Goal: Task Accomplishment & Management: Manage account settings

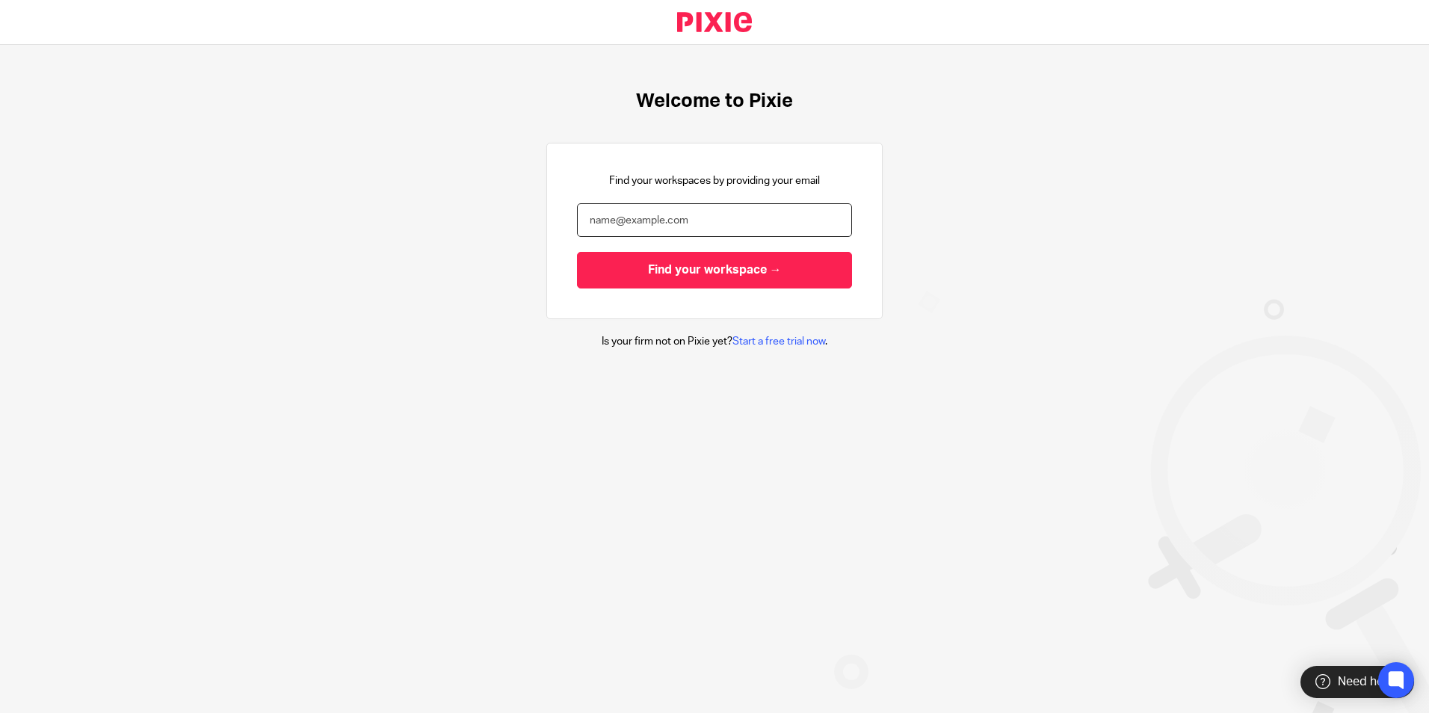
click at [662, 216] on input "email" at bounding box center [714, 220] width 275 height 34
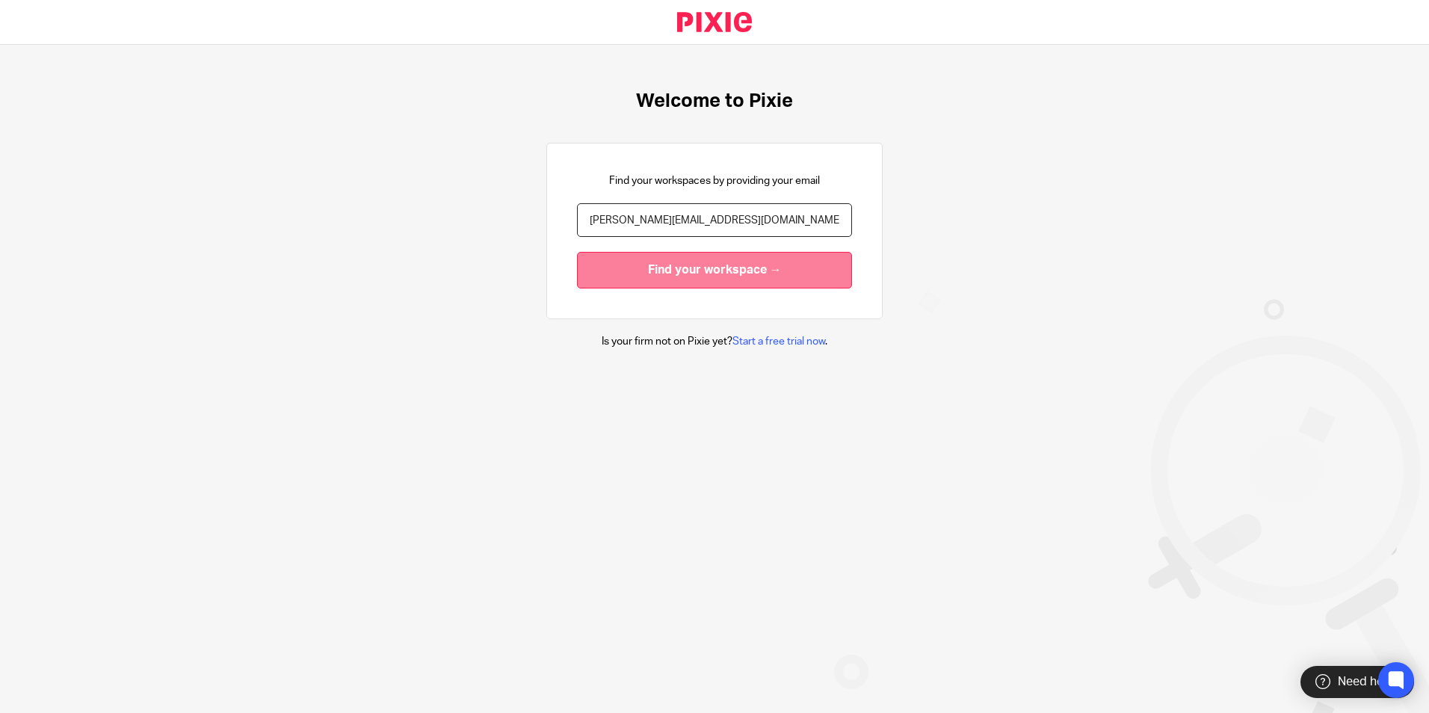
type input "[PERSON_NAME][EMAIL_ADDRESS][DOMAIN_NAME]"
click at [695, 274] on input "Find your workspace →" at bounding box center [714, 270] width 275 height 37
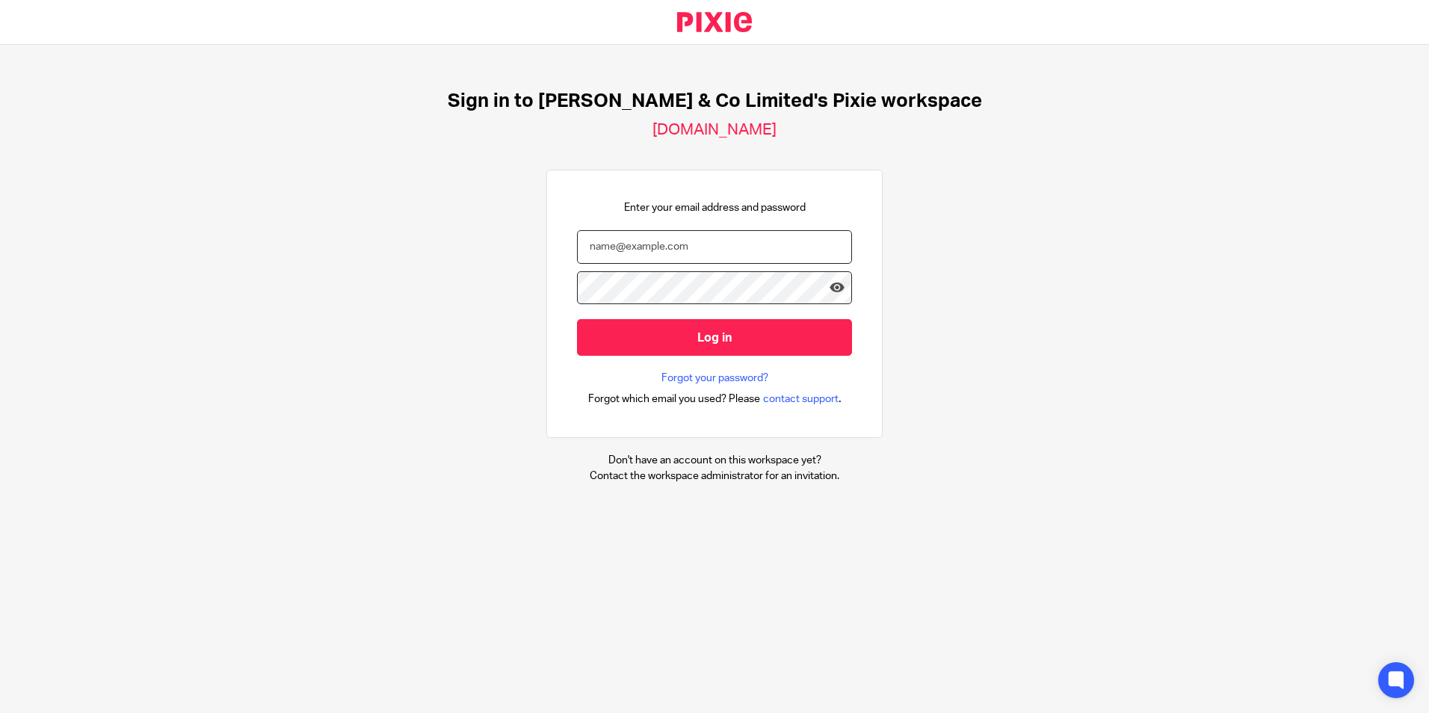
click at [664, 248] on input "email" at bounding box center [714, 247] width 275 height 34
type input "[PERSON_NAME][EMAIL_ADDRESS][DOMAIN_NAME]"
click at [577, 319] on input "Log in" at bounding box center [714, 337] width 275 height 37
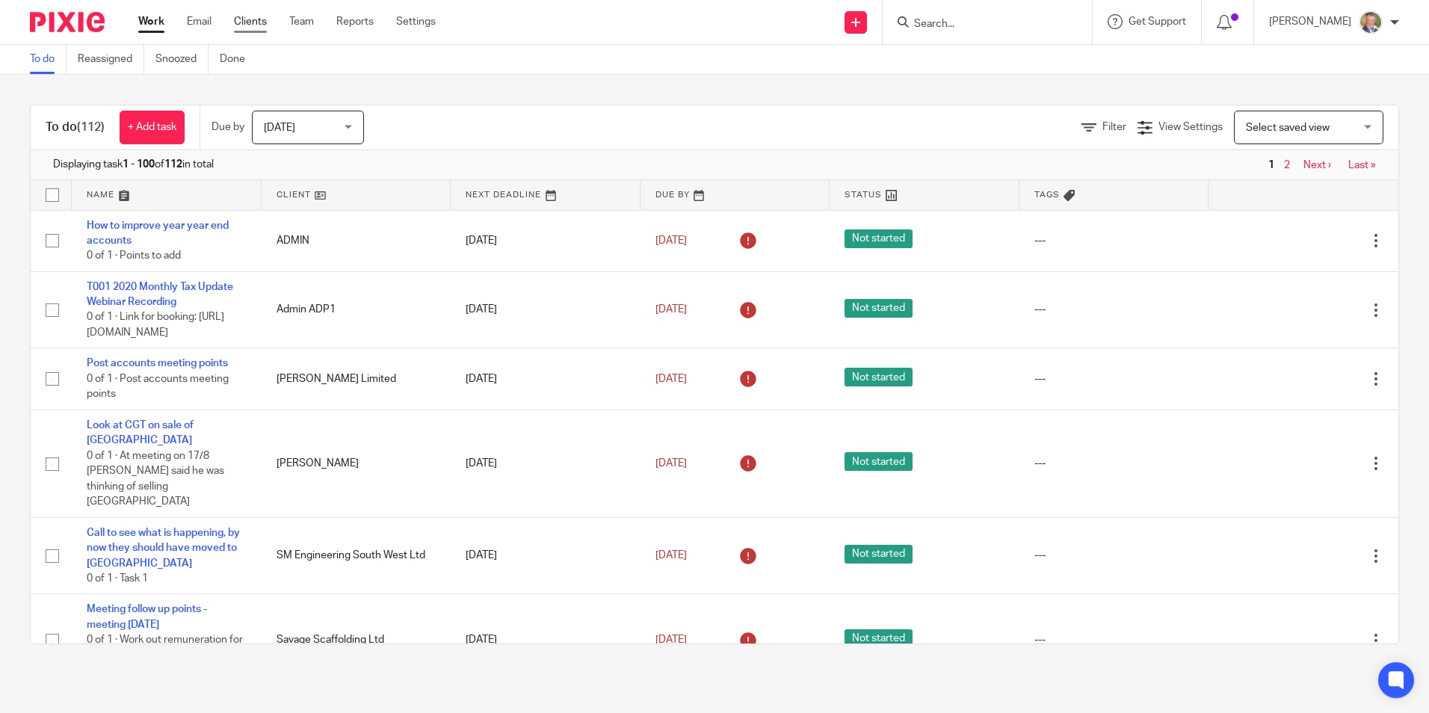
click at [254, 21] on link "Clients" at bounding box center [250, 21] width 33 height 15
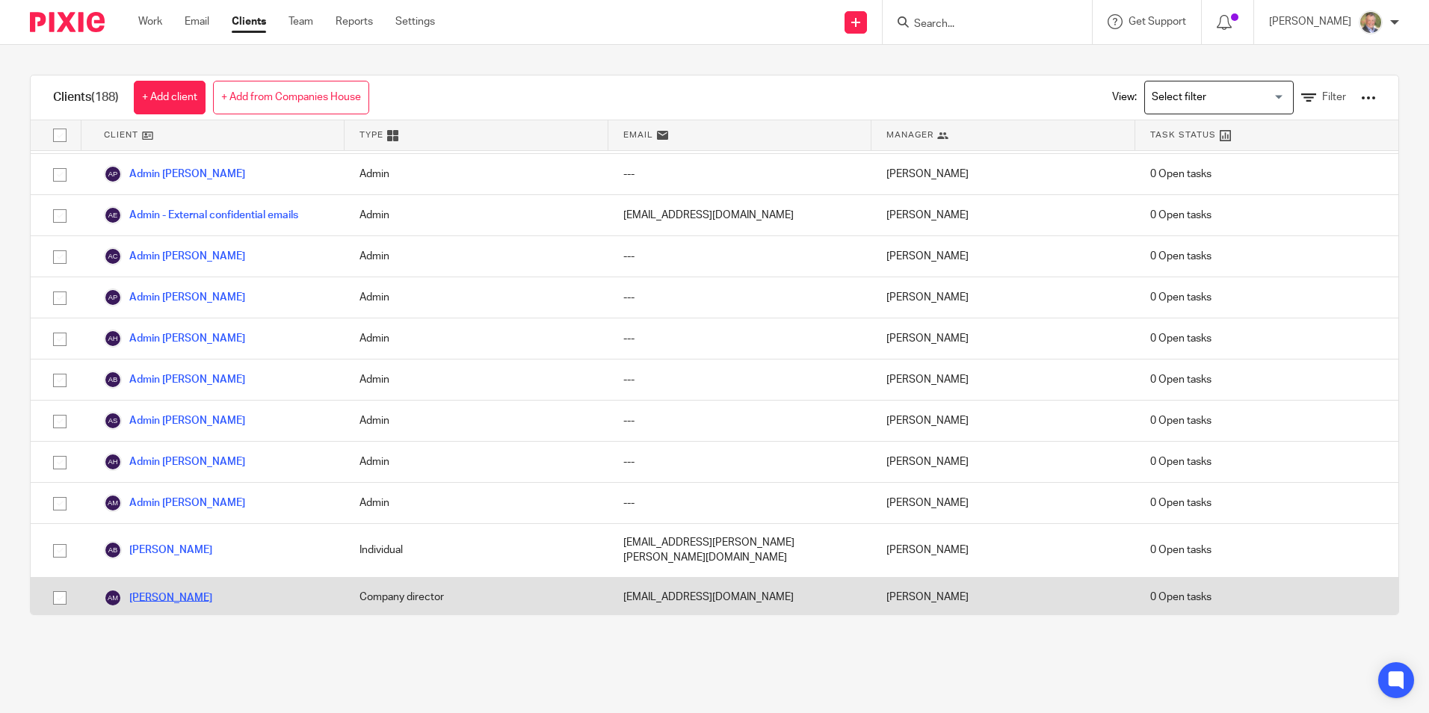
scroll to position [299, 0]
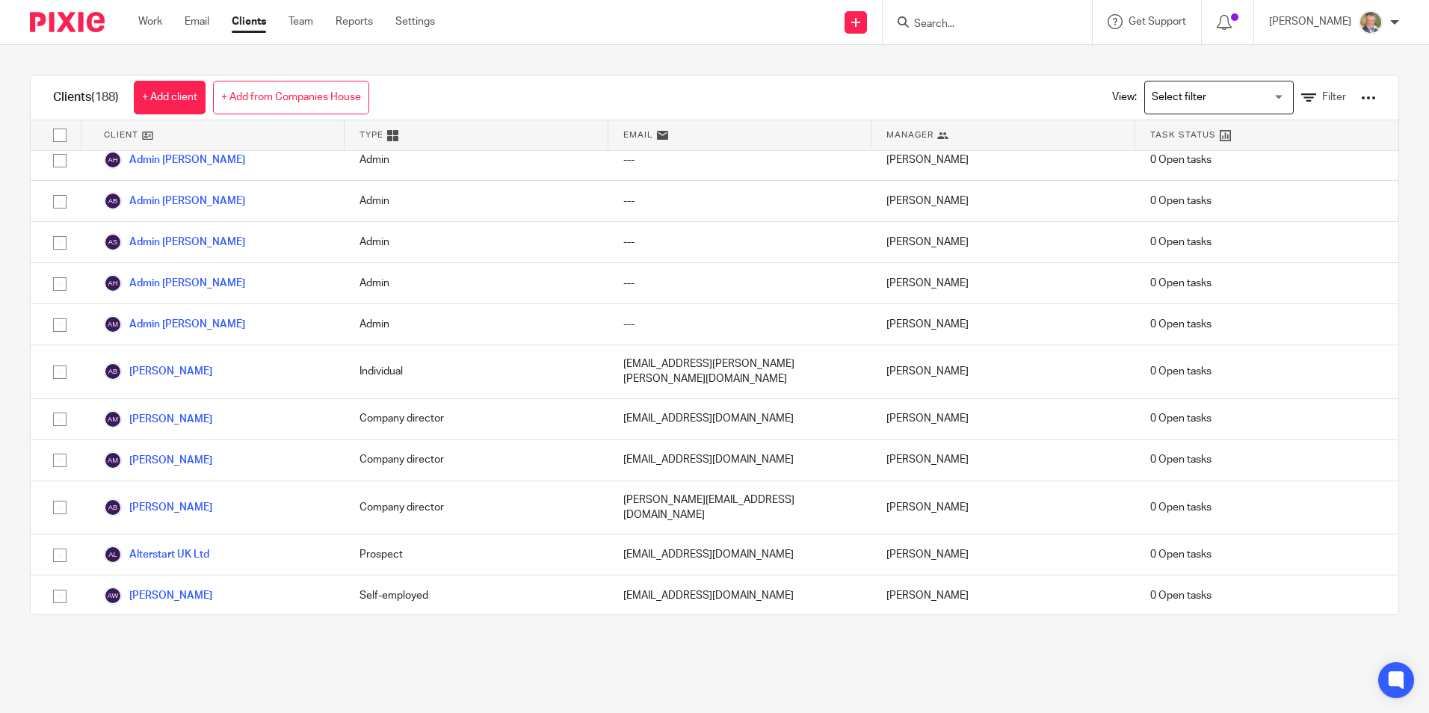
click at [972, 22] on input "Search" at bounding box center [979, 24] width 135 height 13
drag, startPoint x: 972, startPoint y: 22, endPoint x: 954, endPoint y: 19, distance: 17.4
drag, startPoint x: 954, startPoint y: 19, endPoint x: 939, endPoint y: 23, distance: 15.4
click at [939, 22] on input "Search" at bounding box center [979, 24] width 135 height 13
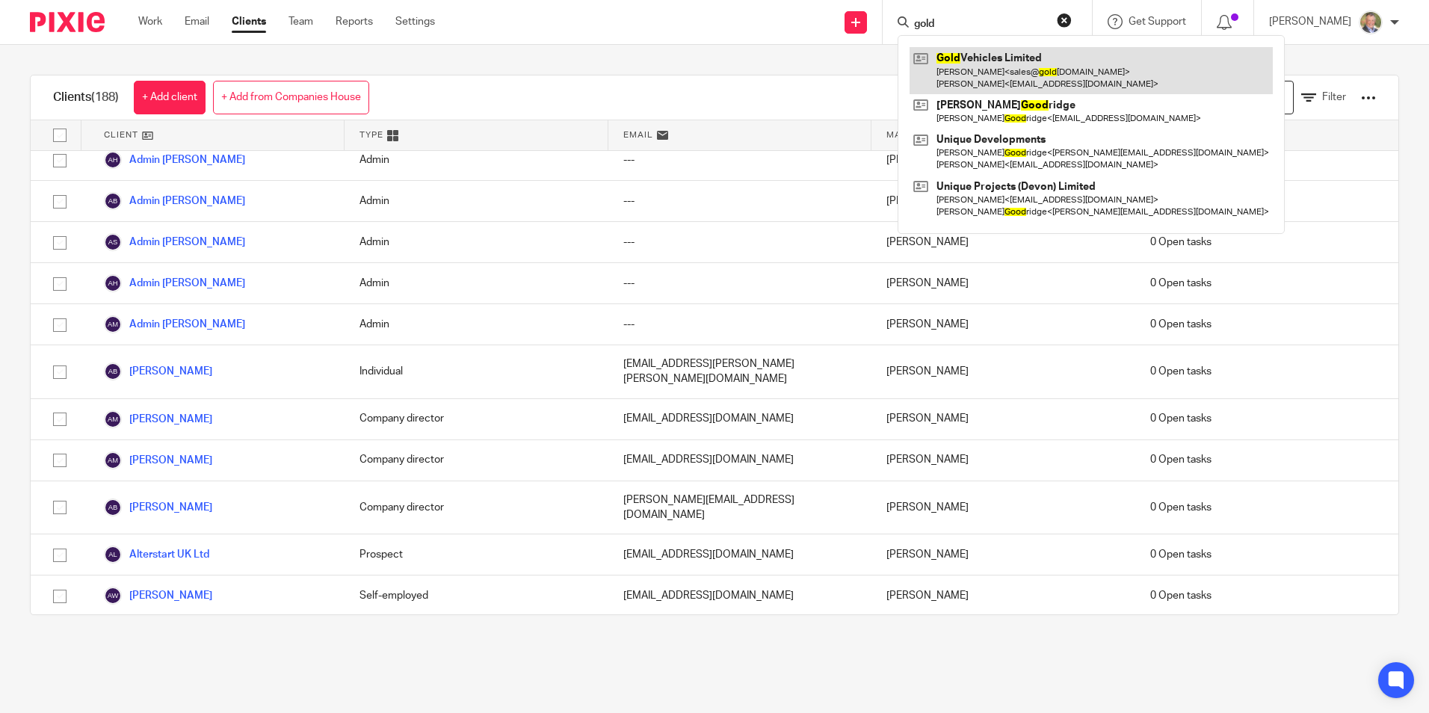
type input "gold"
click at [990, 77] on link at bounding box center [1090, 70] width 363 height 46
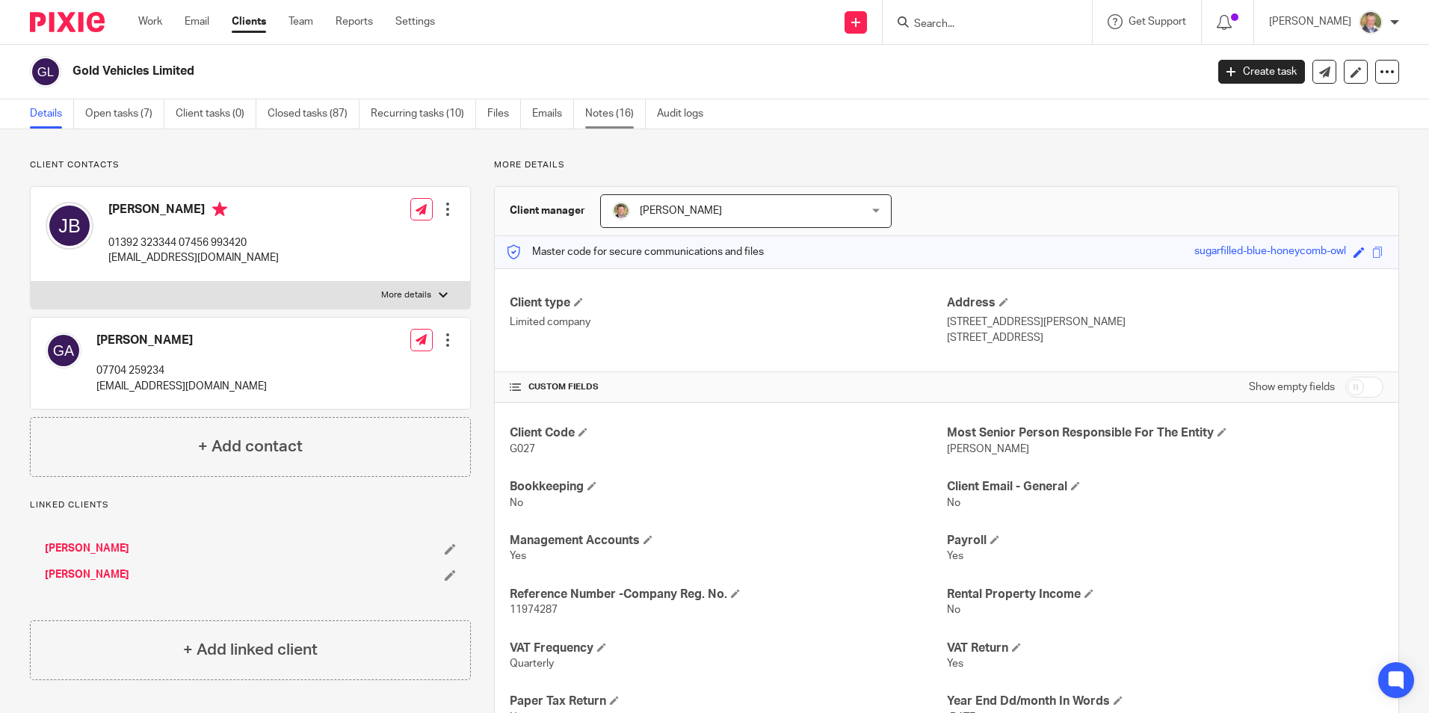
click at [610, 113] on link "Notes (16)" at bounding box center [615, 113] width 61 height 29
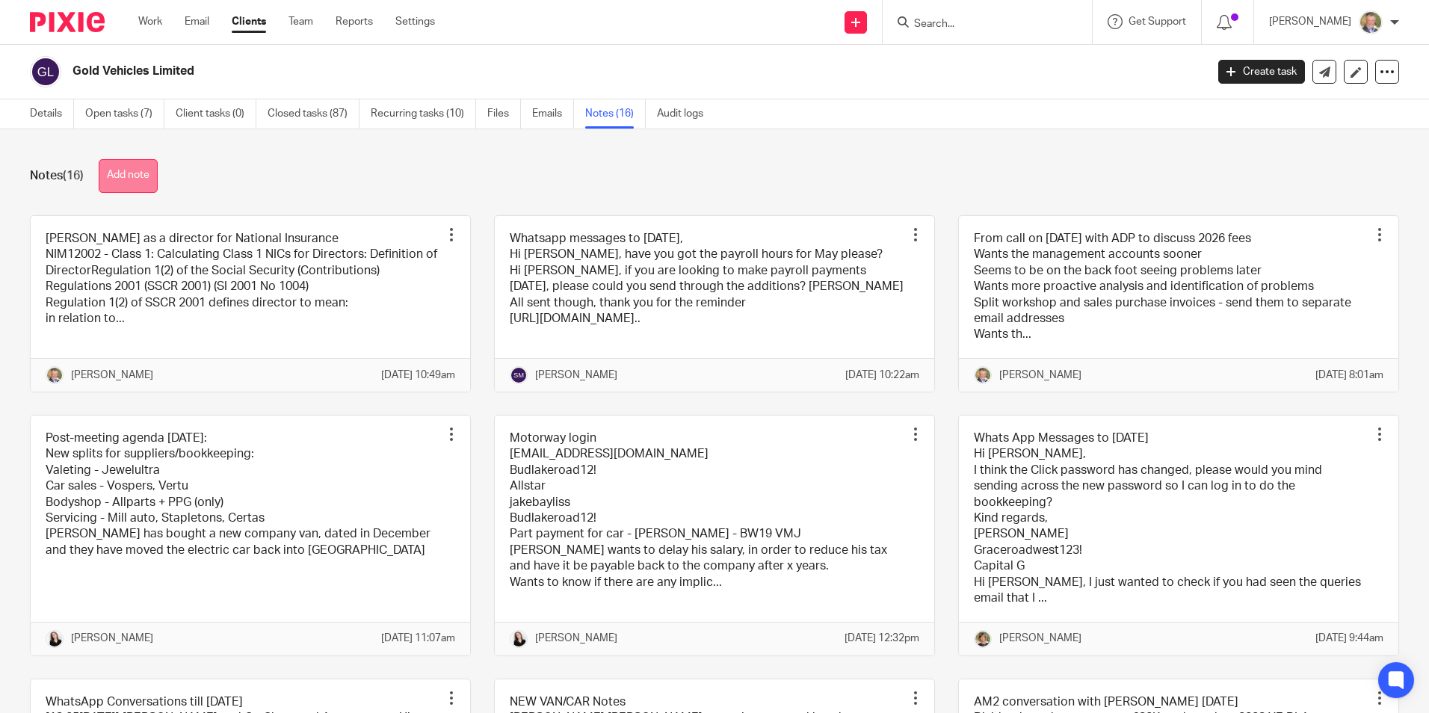
click at [143, 169] on button "Add note" at bounding box center [128, 176] width 59 height 34
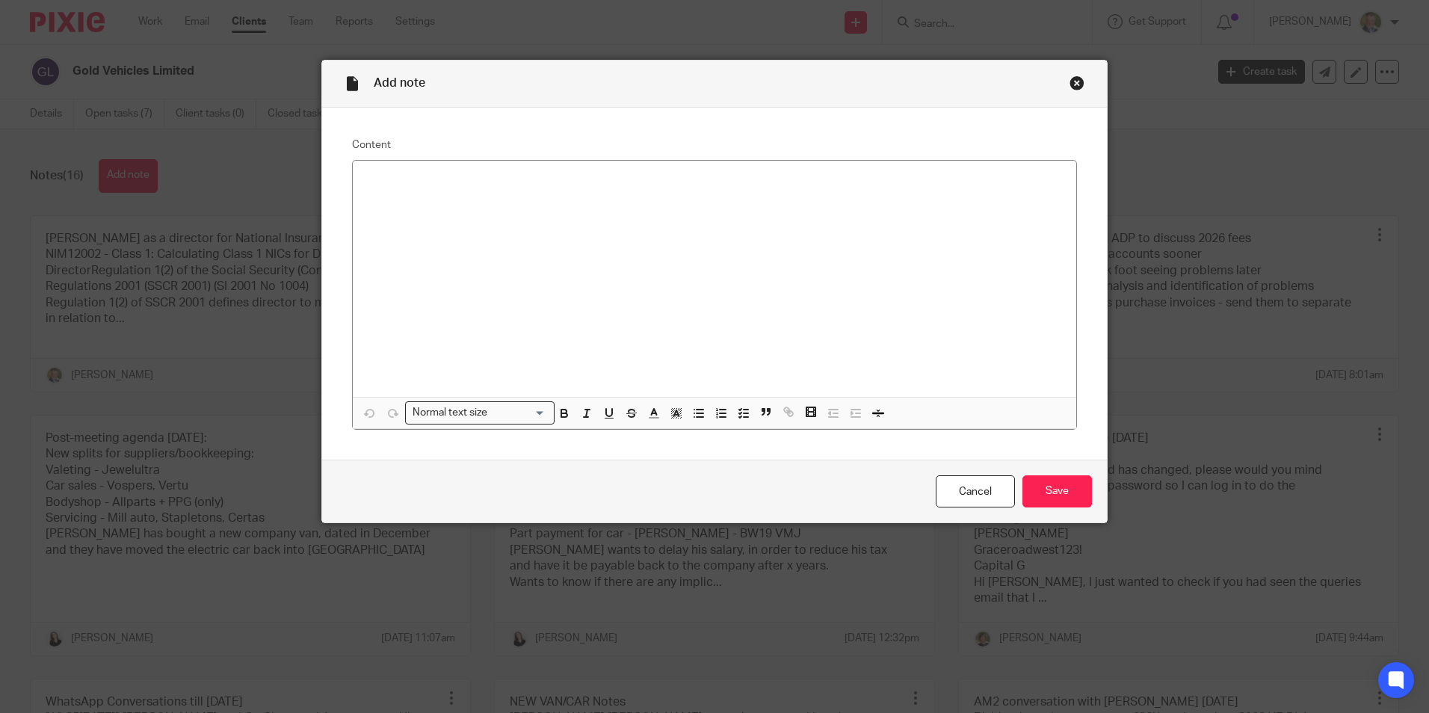
click at [1082, 530] on div "Add note Content Normal text size Loading... Remove Edit Insert new video Copy …" at bounding box center [714, 356] width 1429 height 713
click at [1102, 618] on div "Add note Content Normal text size Loading... Remove Edit Insert new video Copy …" at bounding box center [714, 356] width 1429 height 713
click at [567, 564] on div "Add note Content Normal text size Loading... Remove Edit Insert new video Copy …" at bounding box center [714, 356] width 1429 height 713
drag, startPoint x: 448, startPoint y: 185, endPoint x: 368, endPoint y: 179, distance: 80.1
click at [366, 179] on p at bounding box center [714, 180] width 699 height 15
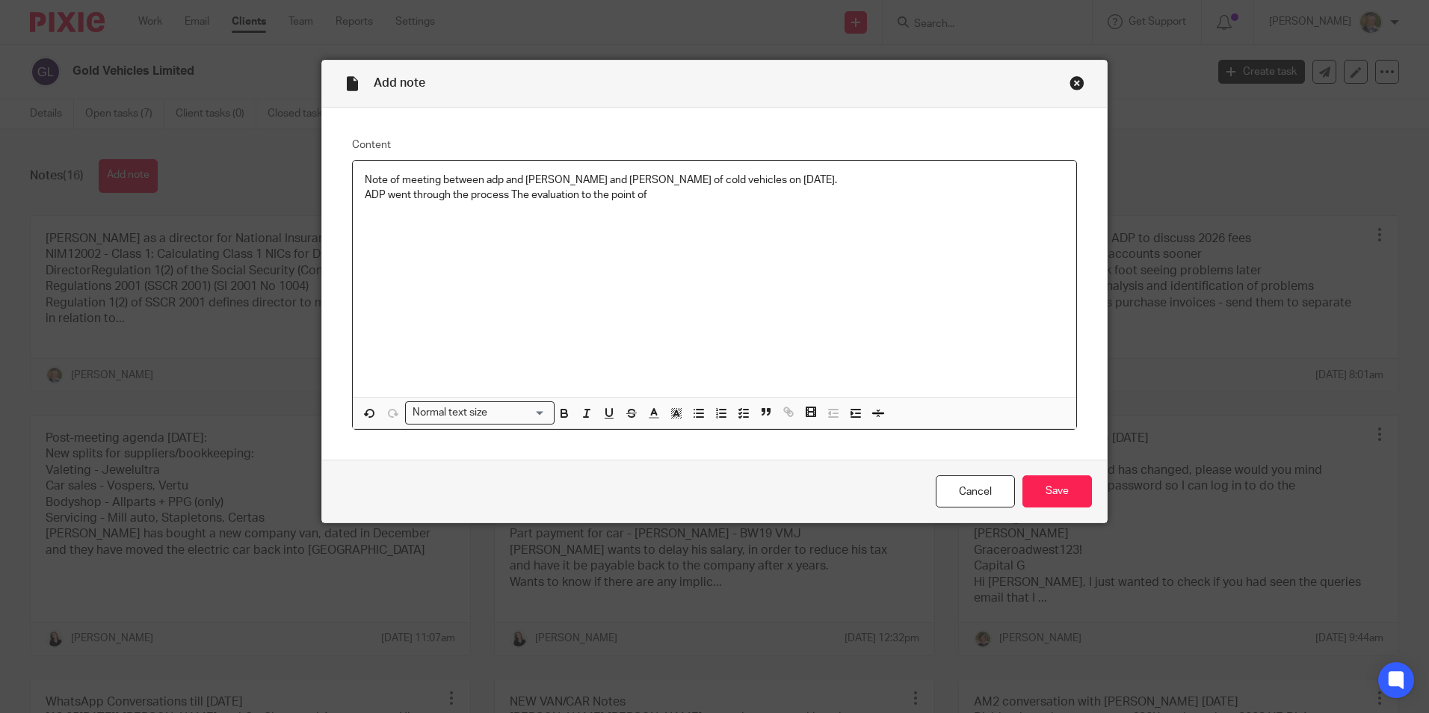
click at [559, 191] on p "ADP went through the process The evaluation to the point of" at bounding box center [714, 195] width 699 height 15
click at [558, 191] on p "ADP went through the process The evaluation to the point of" at bounding box center [714, 195] width 699 height 15
click at [655, 191] on p "ADP went through the process The valuaation to the point of" at bounding box center [714, 195] width 699 height 15
click at [643, 195] on p "ADP went through the process The valuation to the point of" at bounding box center [714, 195] width 699 height 15
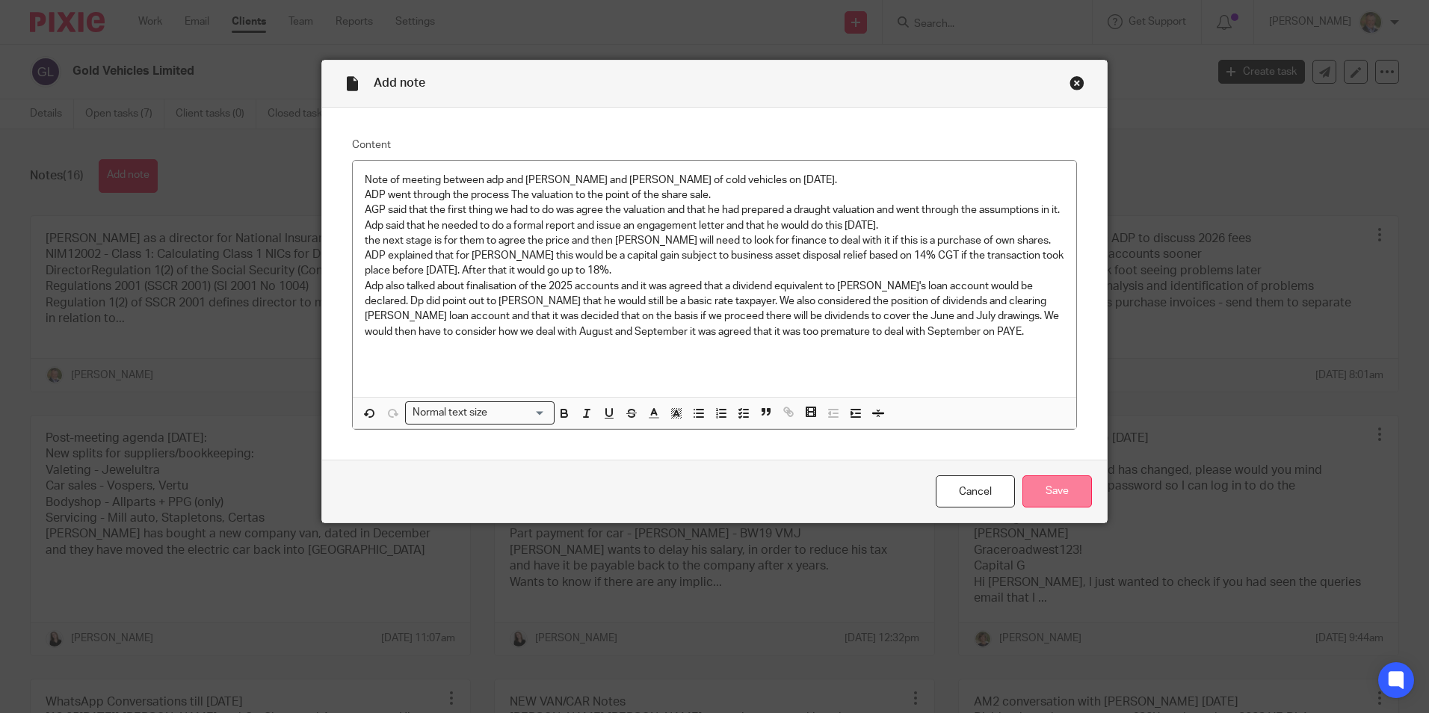
click at [1054, 485] on input "Save" at bounding box center [1056, 491] width 69 height 32
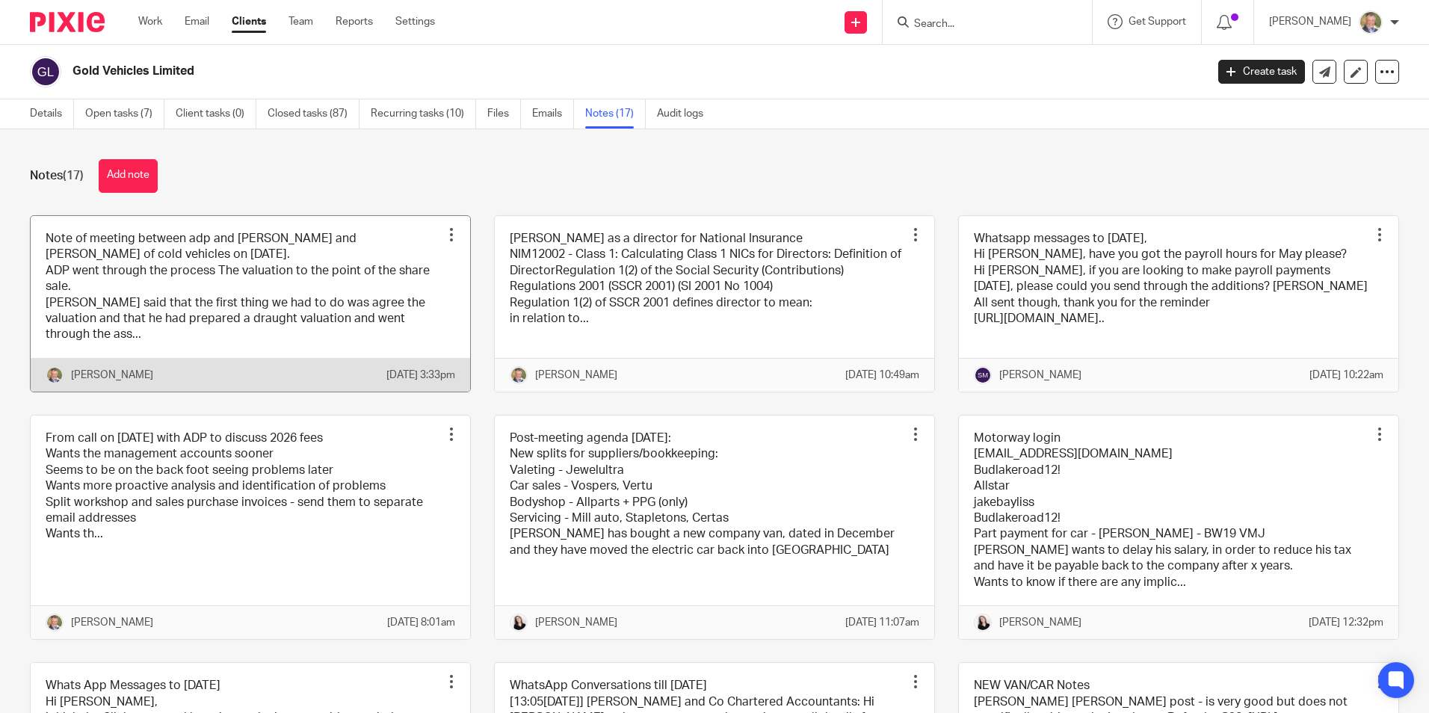
click at [321, 307] on link at bounding box center [250, 304] width 439 height 176
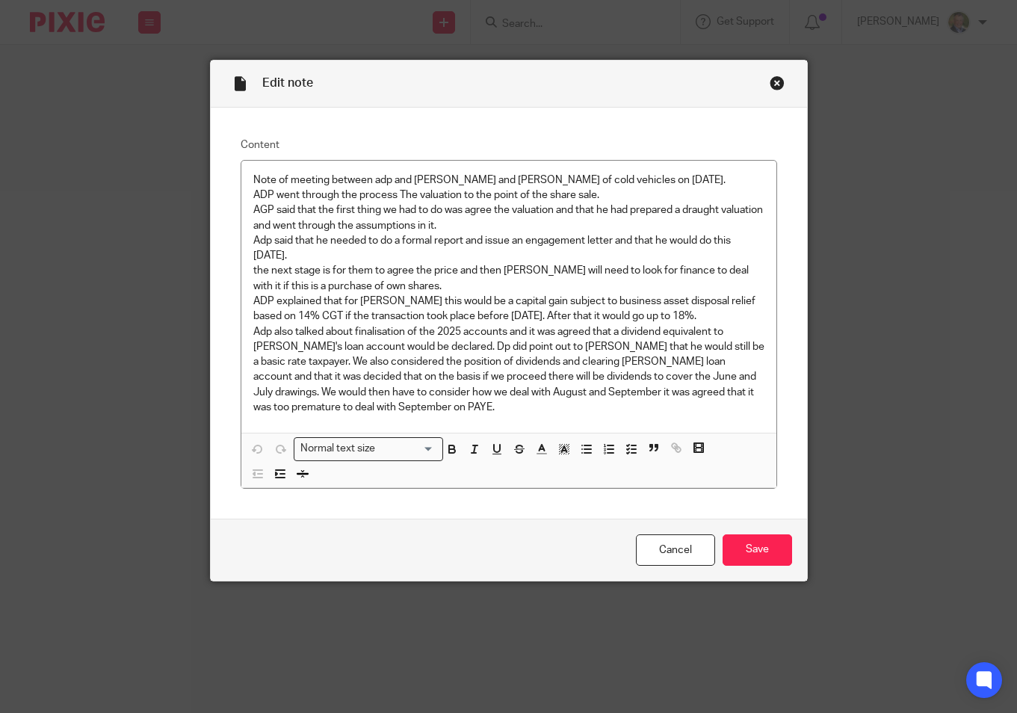
click at [409, 404] on p "Adp also talked about finalisation of the 2025 accounts and it was agreed that …" at bounding box center [508, 369] width 511 height 91
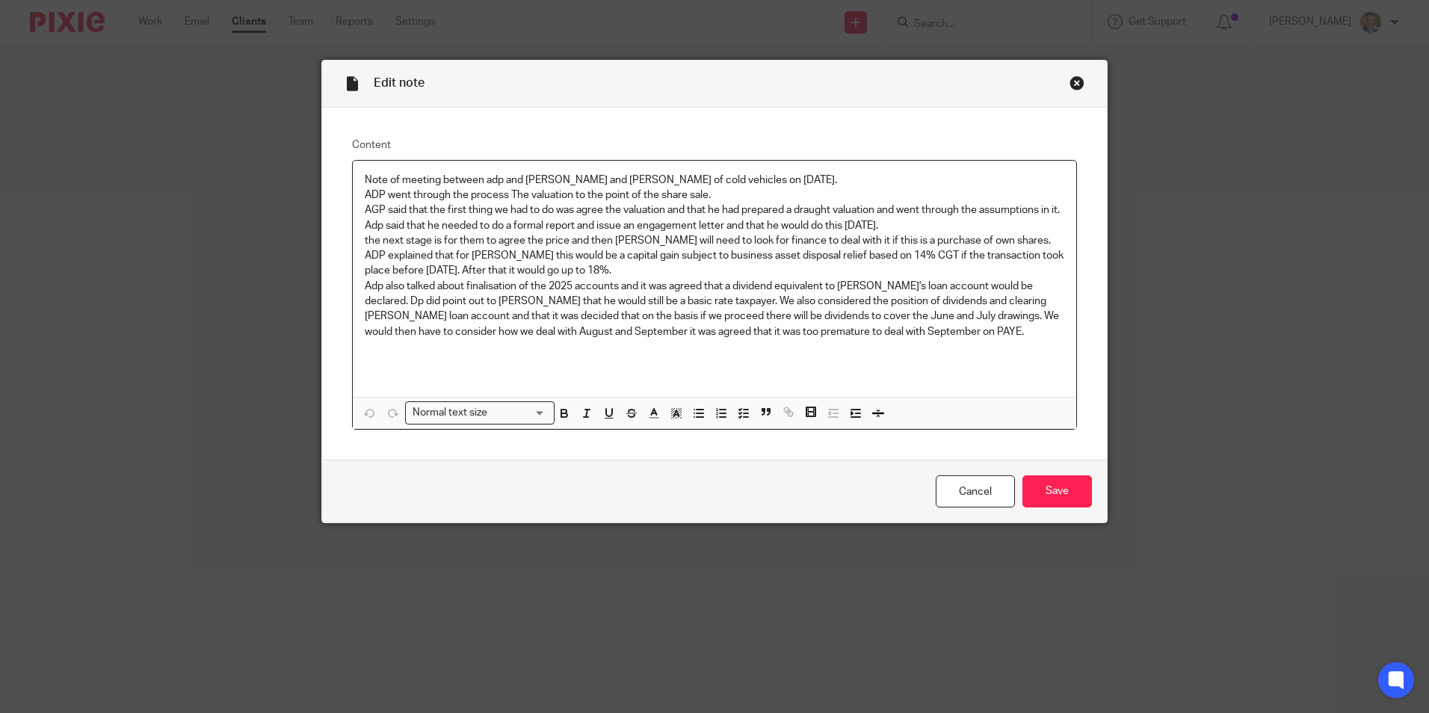
click at [893, 339] on p "Adp also talked about finalisation of the 2025 accounts and it was agreed that …" at bounding box center [714, 309] width 699 height 61
click at [873, 342] on p "Adp also talked about finalisation of the 2025 accounts and it was agreed that …" at bounding box center [714, 316] width 699 height 75
click at [873, 345] on p "Adp also talked about finalisation of the 2025 accounts and it was agreed that …" at bounding box center [714, 316] width 699 height 75
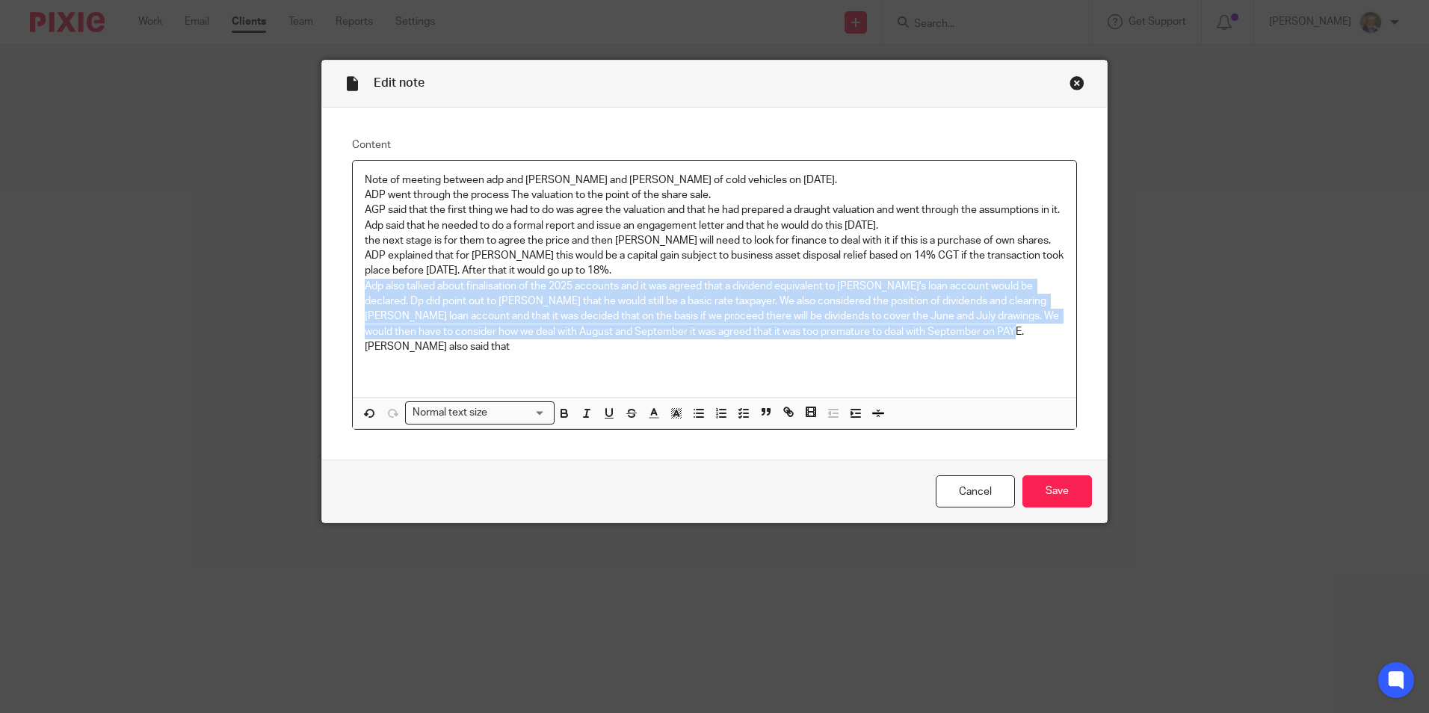
click at [873, 345] on p "Adp also talked about finalisation of the 2025 accounts and it was agreed that …" at bounding box center [714, 316] width 699 height 75
click at [876, 352] on p "Adp also talked about finalisation of the 2025 accounts and it was agreed that …" at bounding box center [714, 316] width 699 height 75
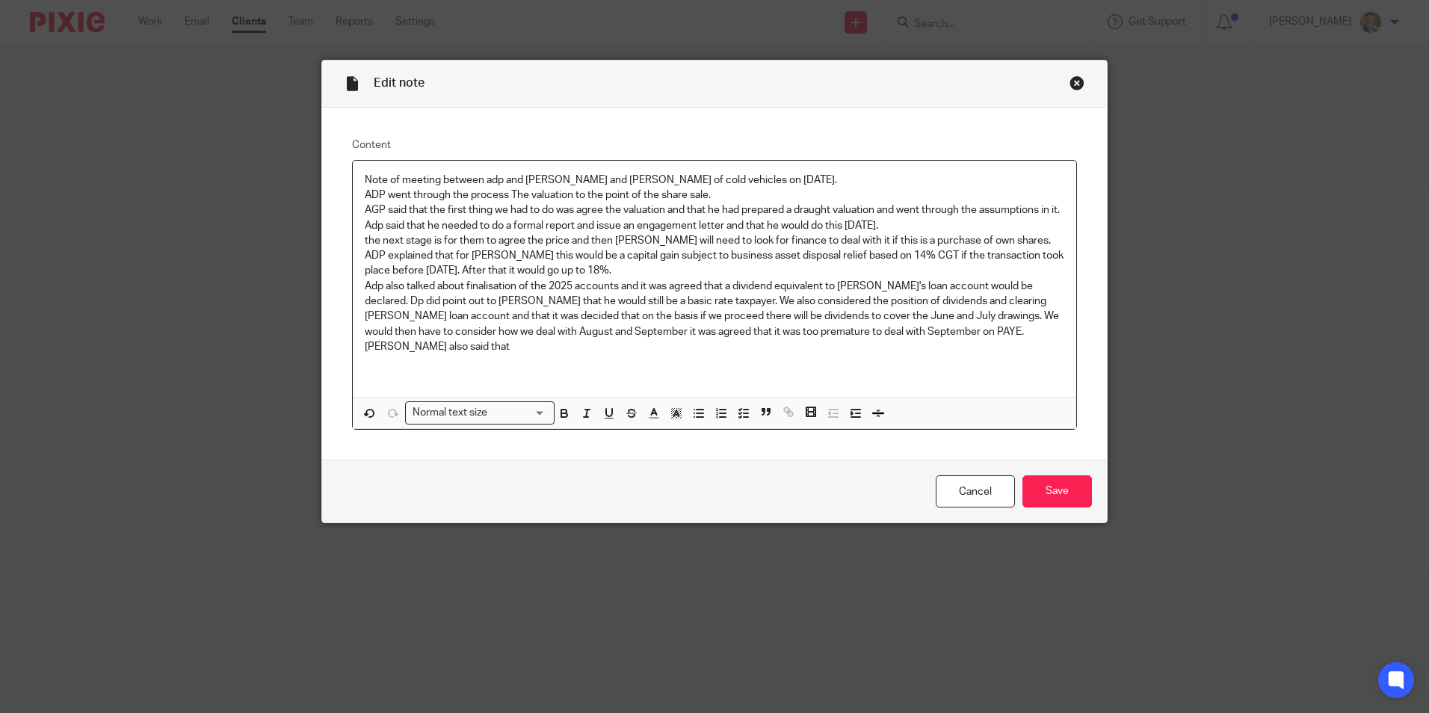
click at [874, 349] on p "Adp also talked about finalisation of the 2025 accounts and it was agreed that …" at bounding box center [714, 316] width 699 height 75
click at [873, 349] on p "Adp also talked about finalisation of the 2025 accounts and it was agreed that …" at bounding box center [714, 316] width 699 height 75
click at [966, 349] on p "Adp also talked about finalisation of the 2025 accounts and it was agreed that …" at bounding box center [714, 316] width 699 height 75
drag, startPoint x: 747, startPoint y: 363, endPoint x: 836, endPoint y: 364, distance: 88.9
click at [836, 364] on p "Adp also talked about finalisation of the 2025 accounts and it was agreed that …" at bounding box center [714, 324] width 699 height 91
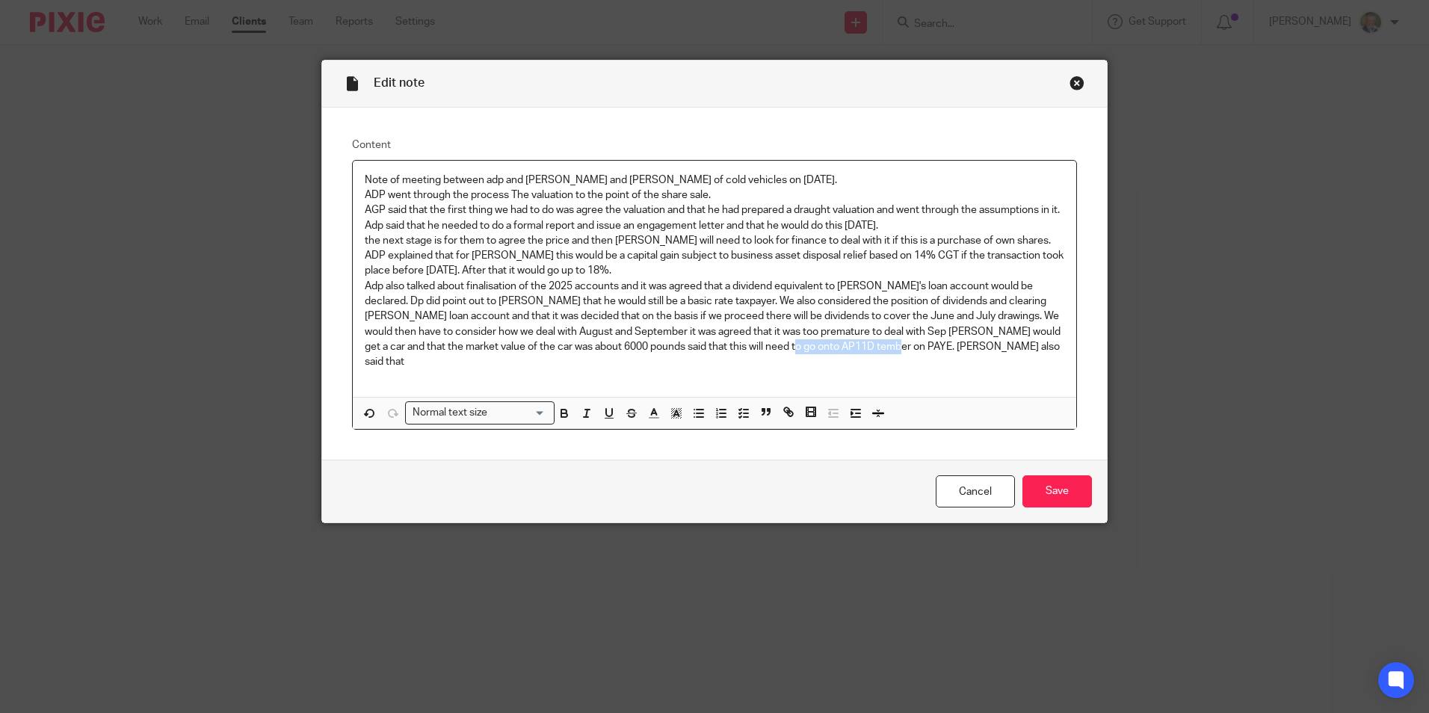
copy p "Jake also said that"
click at [774, 344] on p "Adp also talked about finalisation of the 2025 accounts and it was agreed that …" at bounding box center [714, 324] width 699 height 91
click at [777, 343] on p "Adp also talked about finalisation of the 2025 accounts and it was agreed that …" at bounding box center [714, 324] width 699 height 91
drag, startPoint x: 960, startPoint y: 359, endPoint x: 826, endPoint y: 365, distance: 133.9
click at [826, 365] on p "Adp also talked about finalisation of the 2025 accounts and it was agreed that …" at bounding box center [714, 324] width 699 height 91
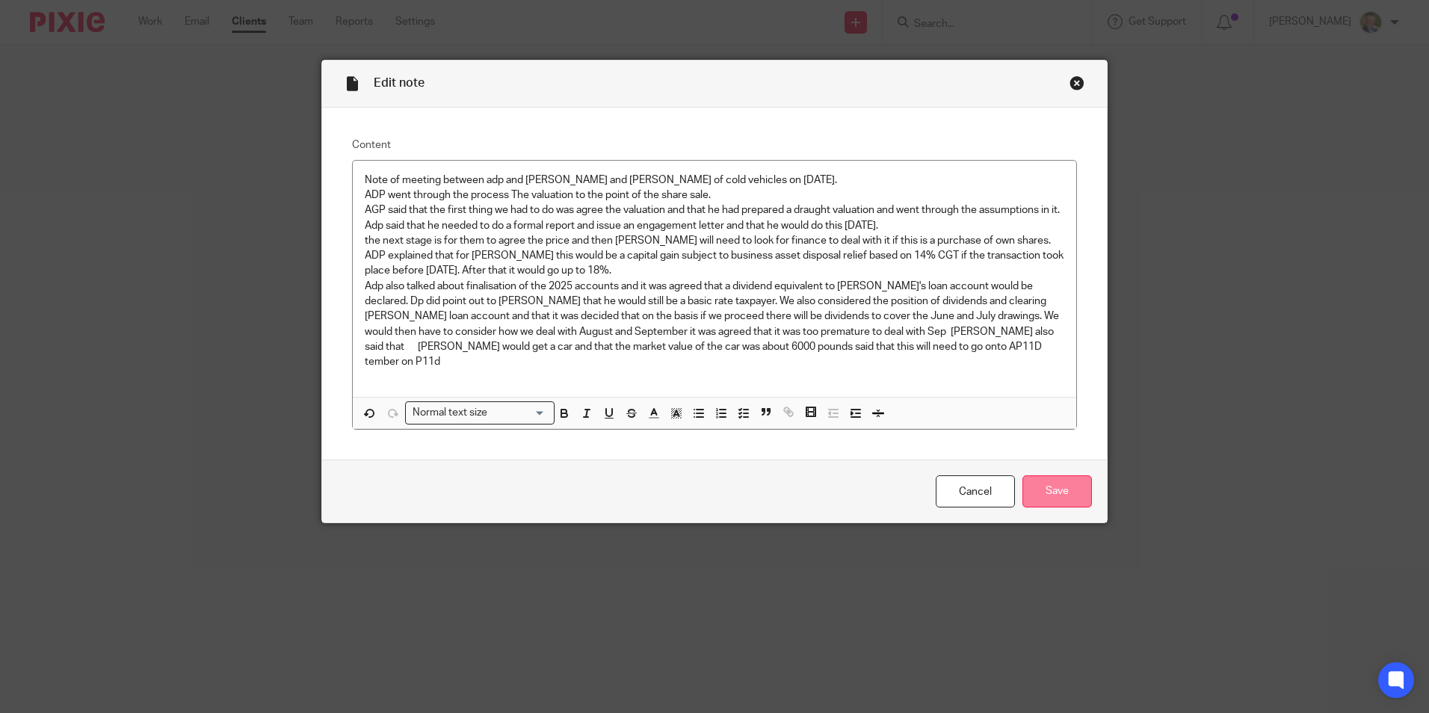
click at [1055, 482] on input "Save" at bounding box center [1056, 491] width 69 height 32
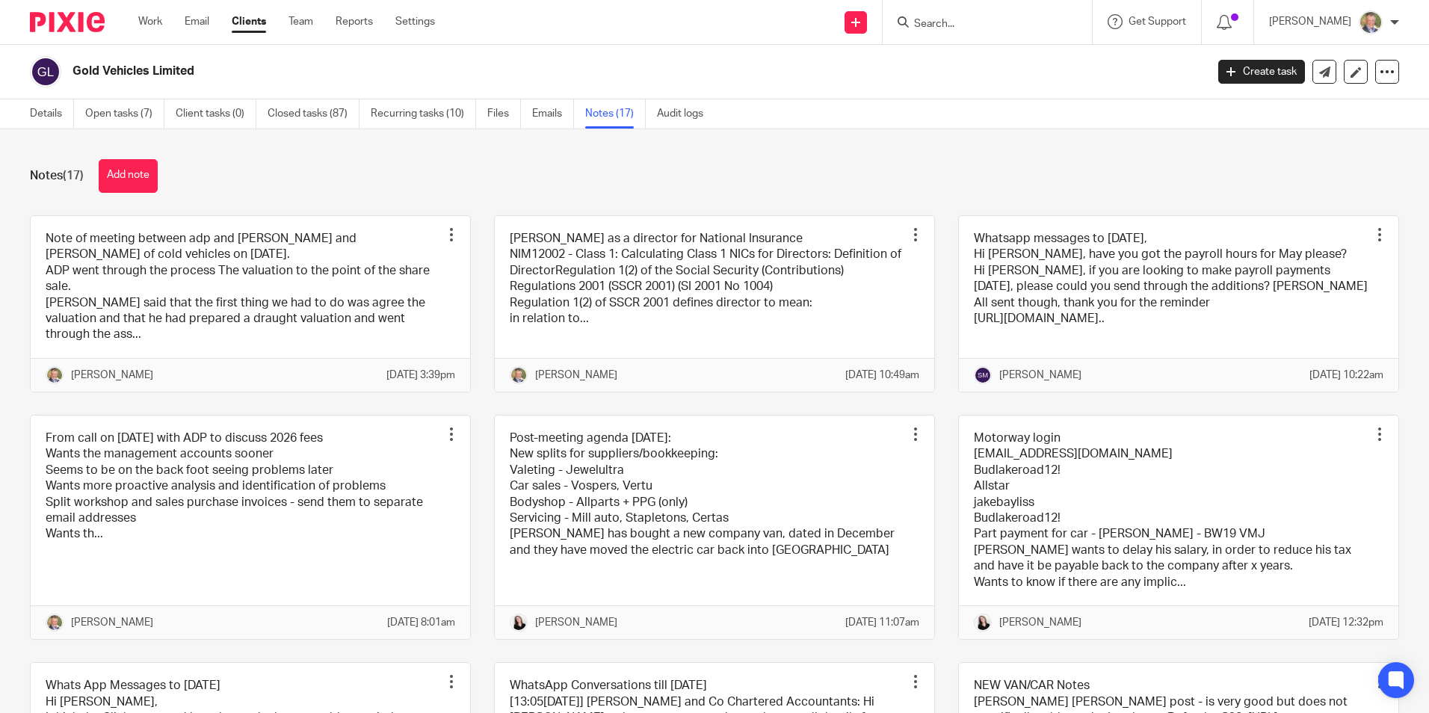
click at [977, 21] on input "Search" at bounding box center [979, 24] width 135 height 13
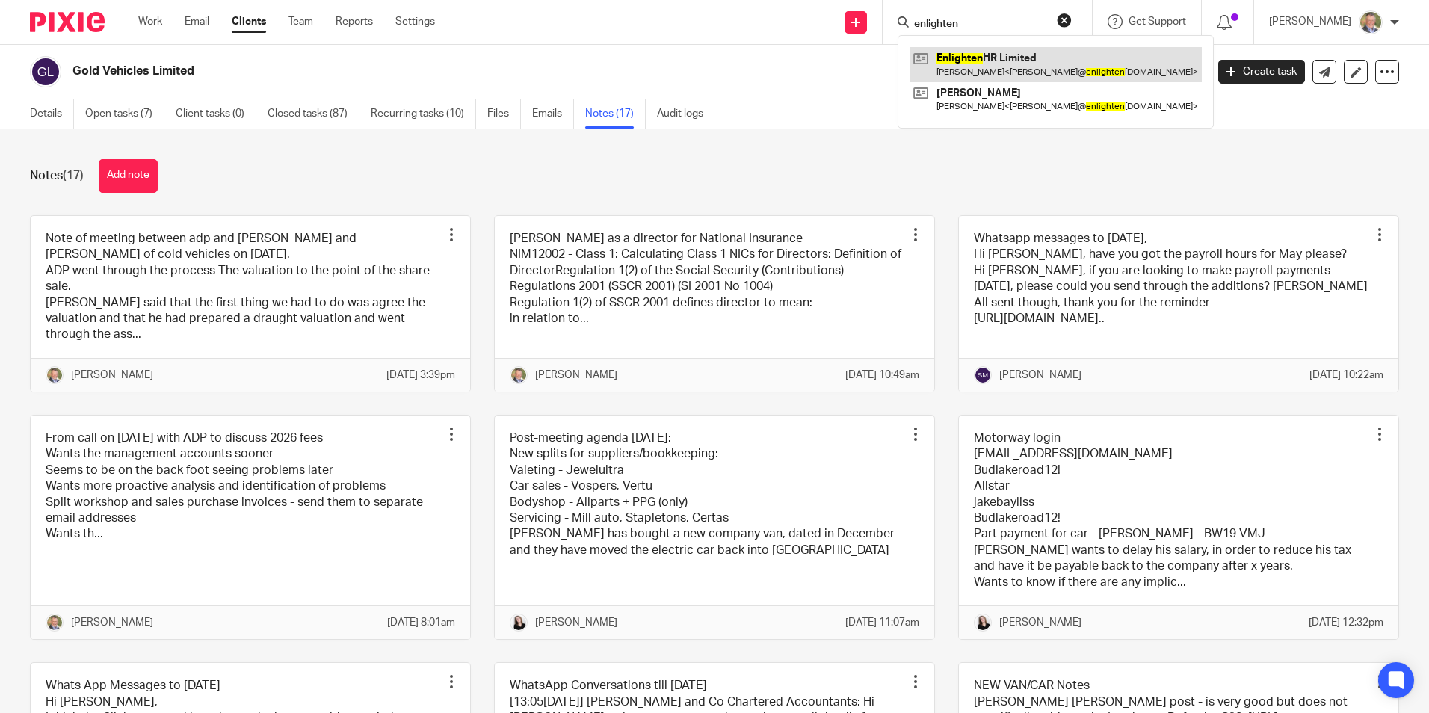
type input "enlighten"
click at [1007, 62] on link at bounding box center [1055, 64] width 292 height 34
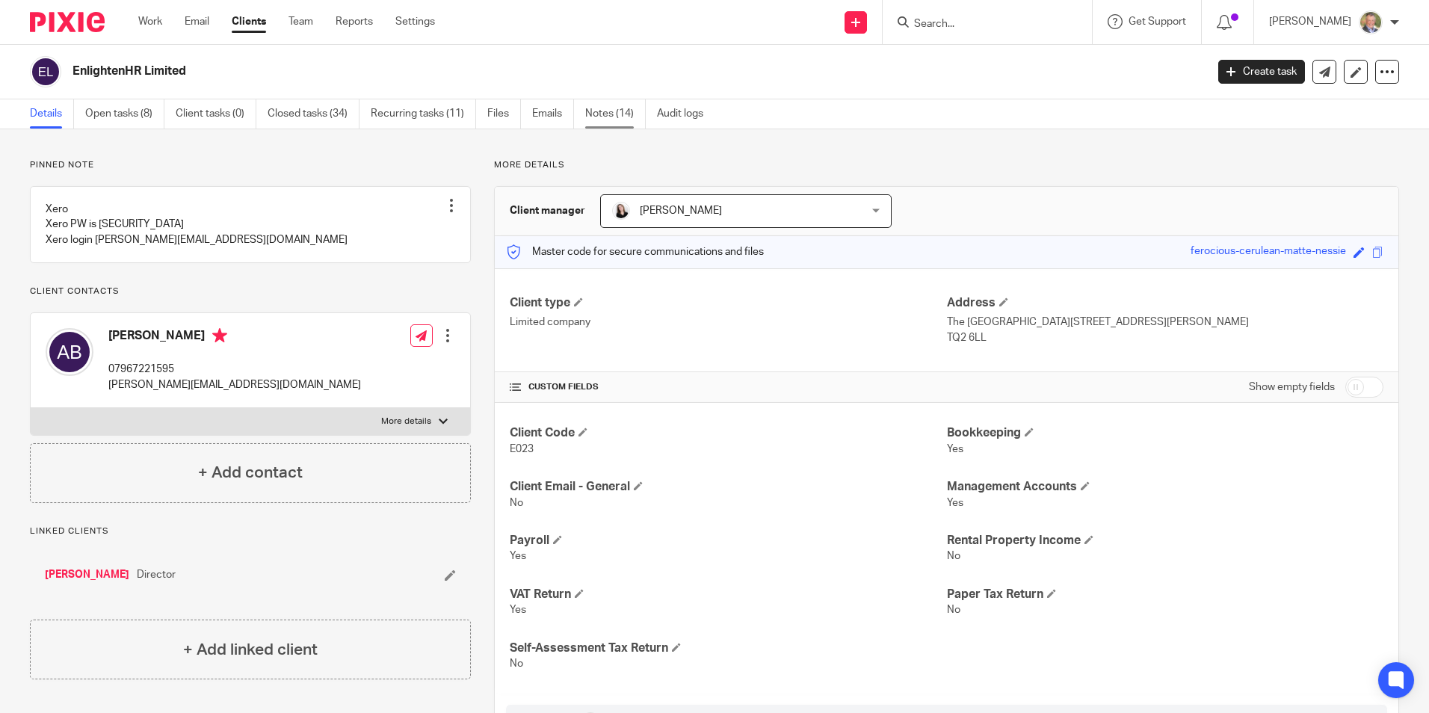
click at [602, 115] on link "Notes (14)" at bounding box center [615, 113] width 61 height 29
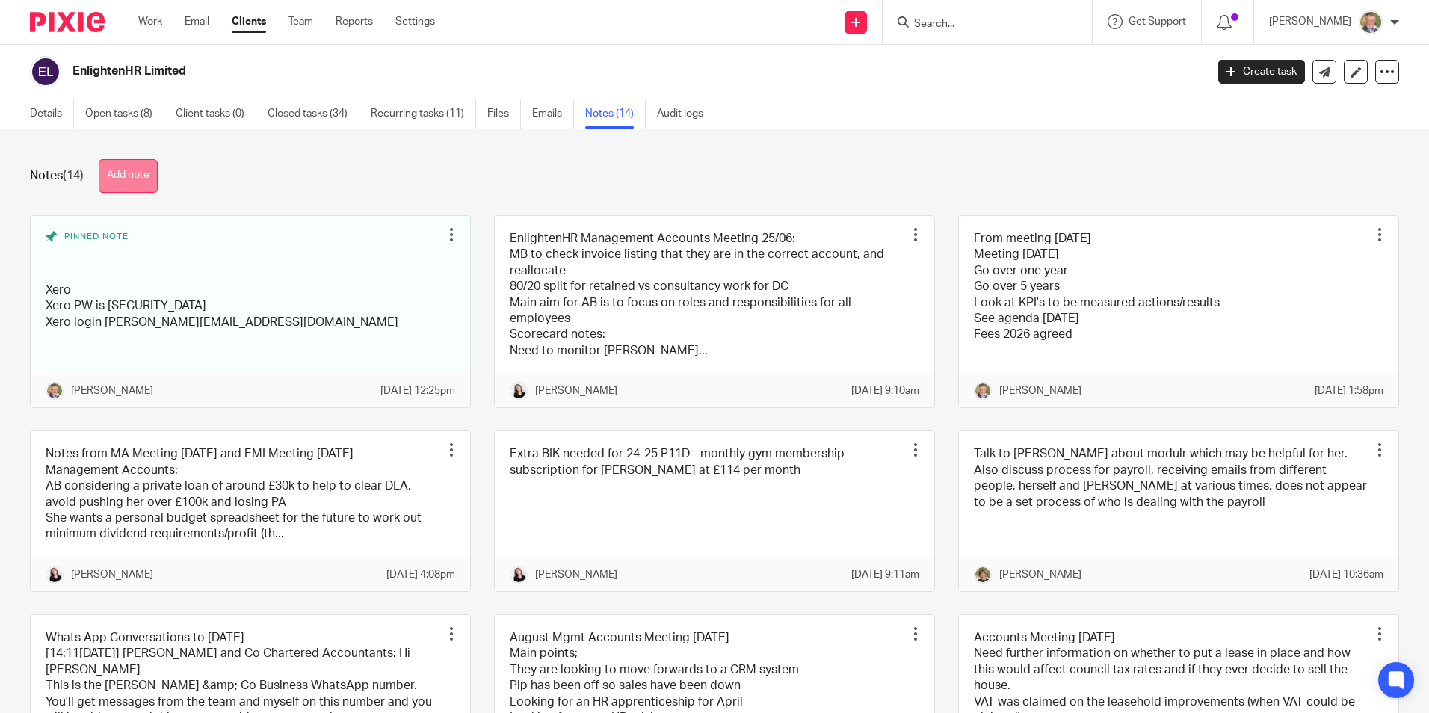
click at [133, 172] on button "Add note" at bounding box center [128, 176] width 59 height 34
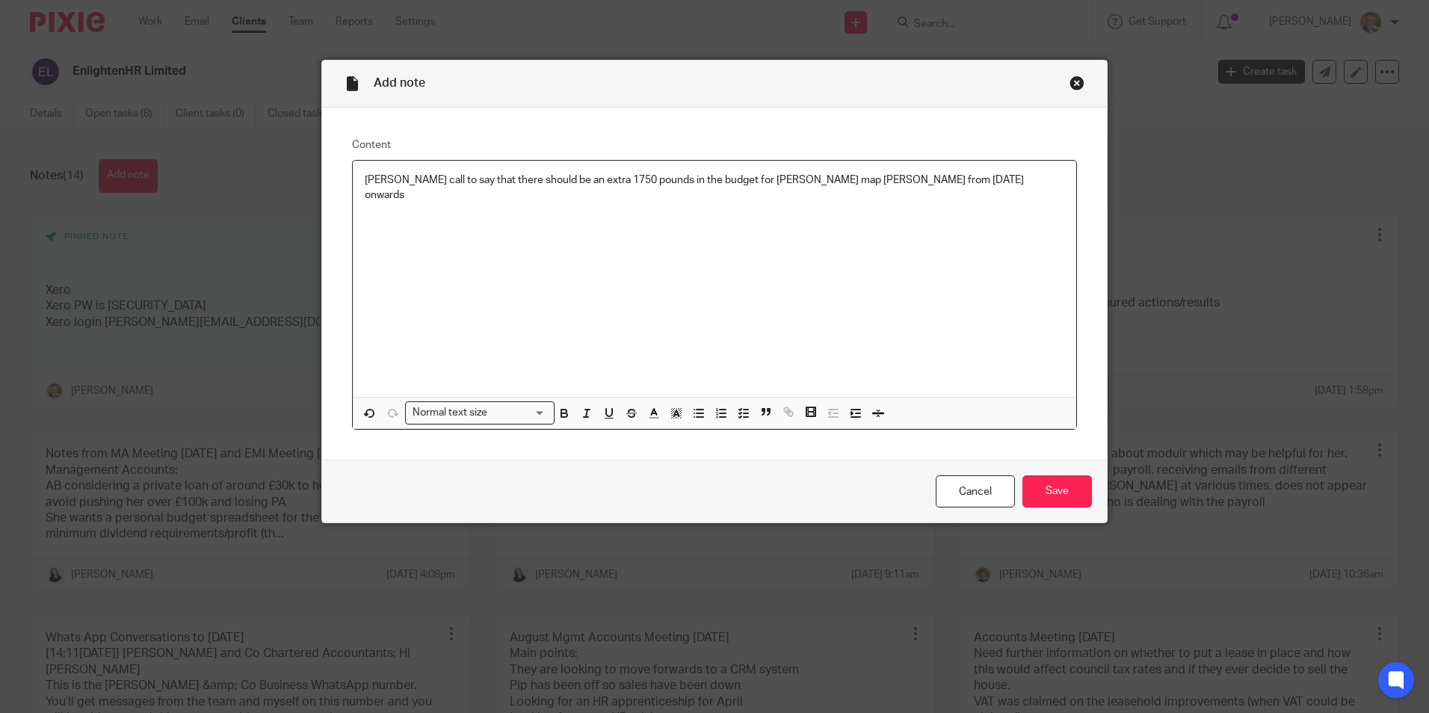
drag, startPoint x: 918, startPoint y: 181, endPoint x: 926, endPoint y: 185, distance: 8.4
click at [922, 182] on p "Allison Benny call to say that there should be an extra 1750 pounds in the budg…" at bounding box center [714, 188] width 699 height 31
click at [999, 176] on p "Allison Benny call to say that there should be an extra 1750 pounds in the budg…" at bounding box center [714, 188] width 699 height 31
click at [1034, 483] on input "Save" at bounding box center [1056, 491] width 69 height 32
